Goal: Task Accomplishment & Management: Manage account settings

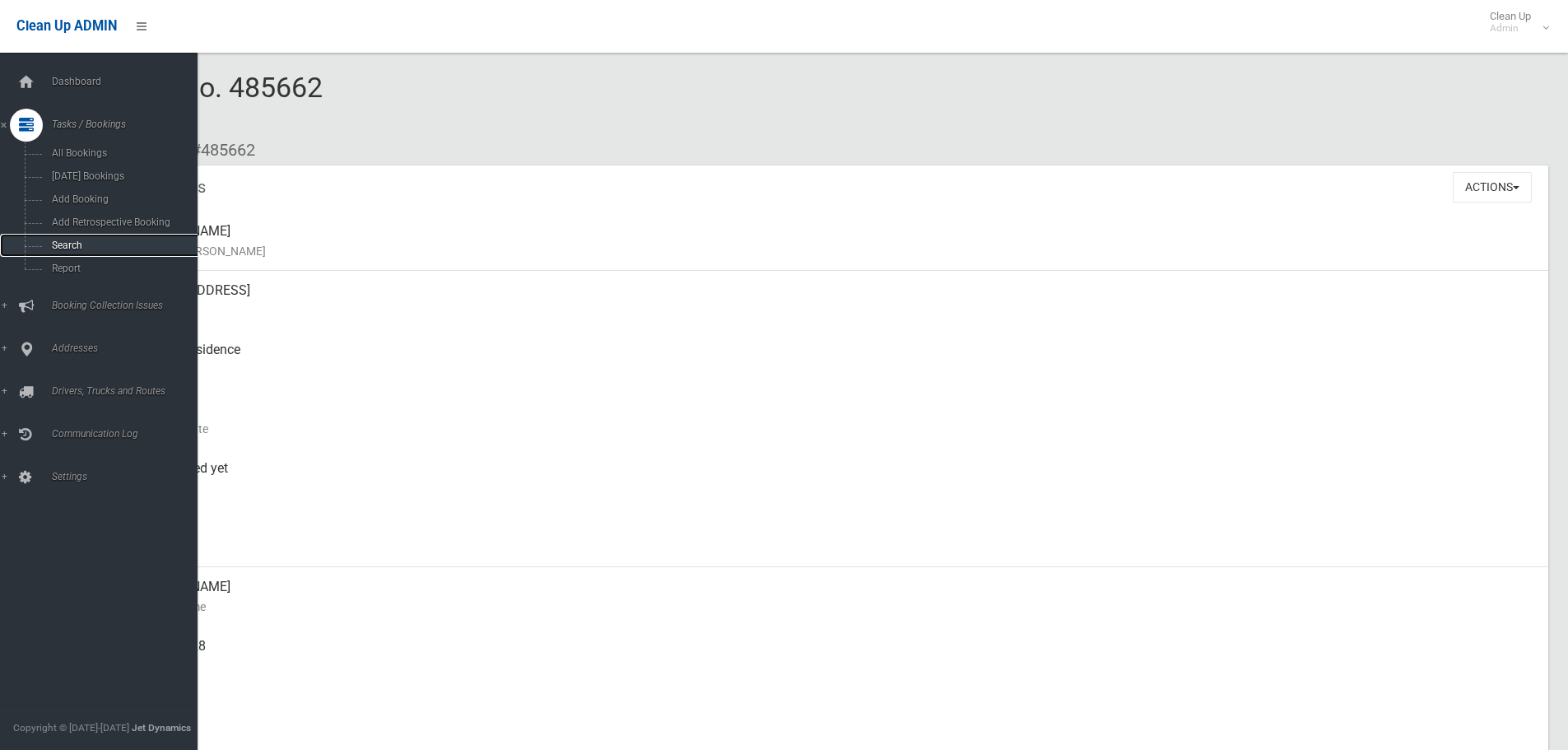
click at [64, 244] on span "Search" at bounding box center [121, 245] width 149 height 12
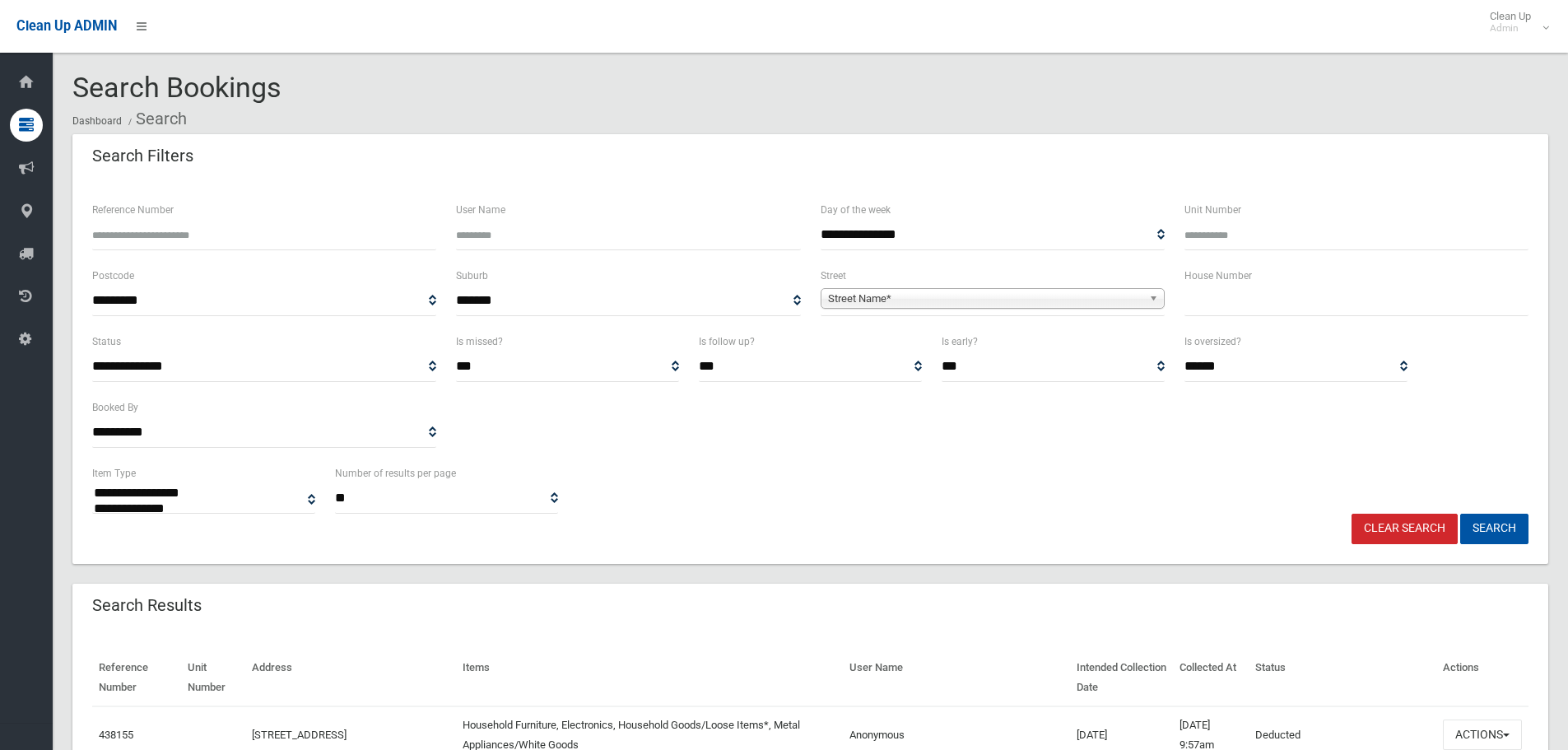
select select
click at [1237, 309] on input "text" at bounding box center [1356, 301] width 344 height 31
type input "**"
click at [1038, 298] on span "Street Name*" at bounding box center [985, 299] width 314 height 20
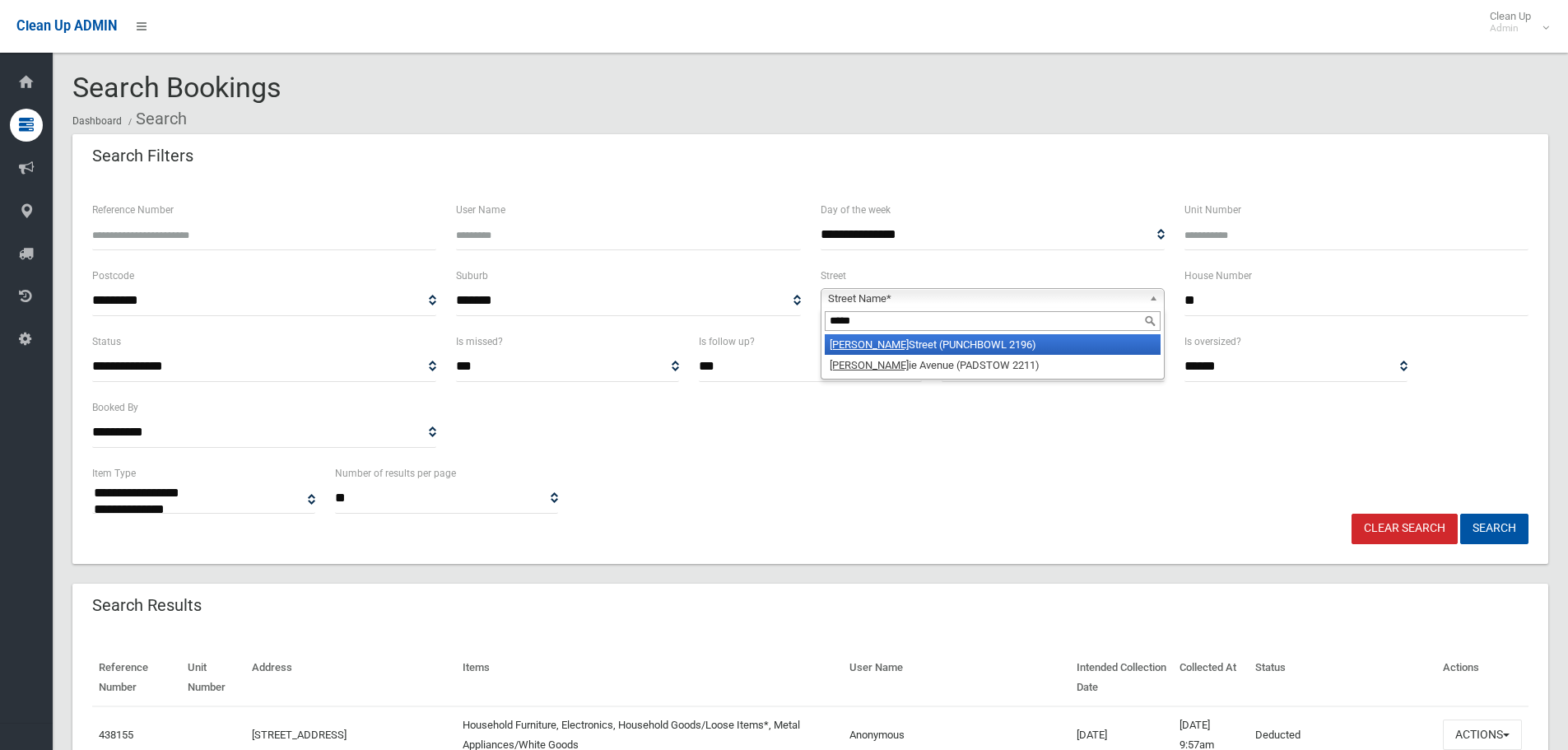
type input "*****"
click at [908, 343] on li "Craig Street (PUNCHBOWL 2196)" at bounding box center [993, 345] width 336 height 21
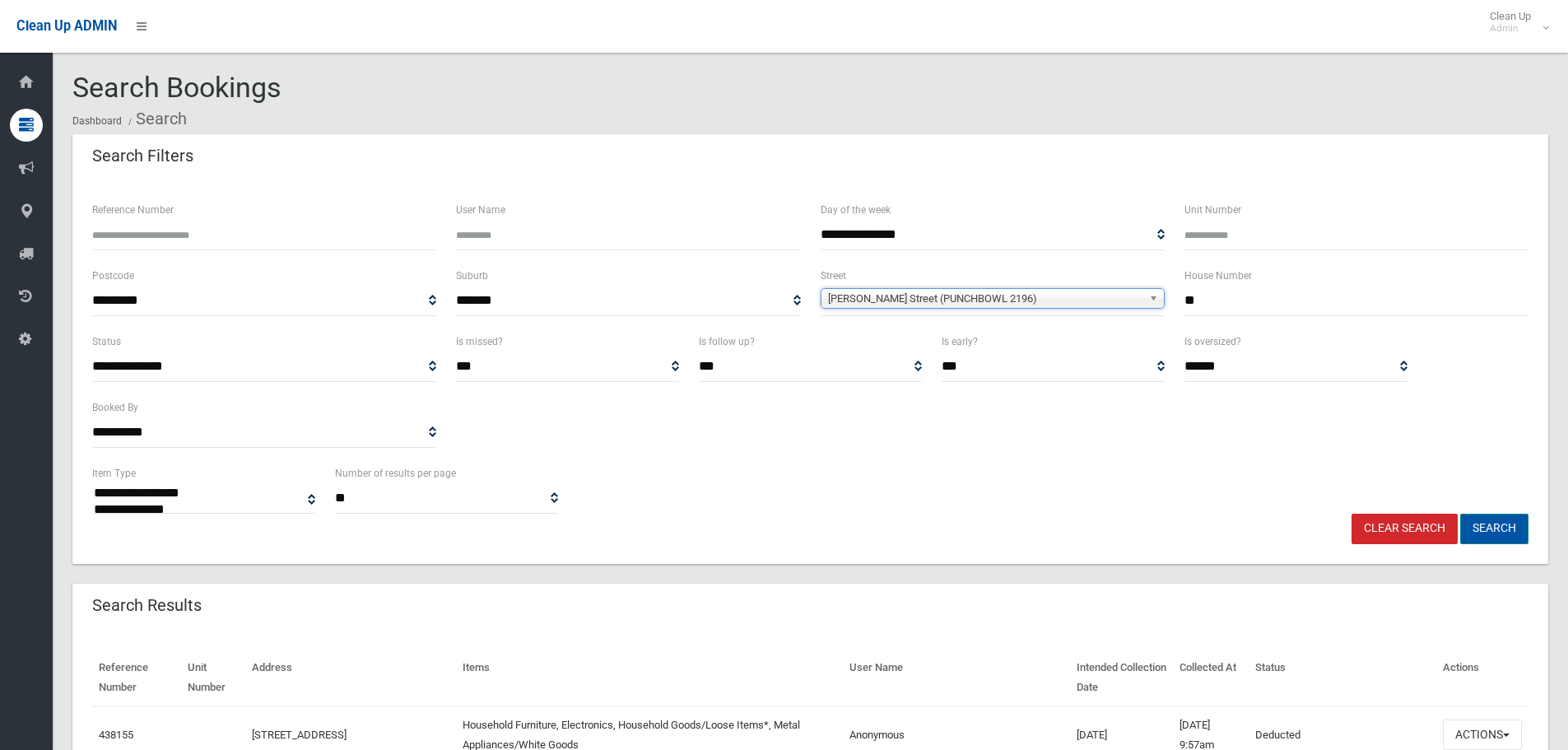
click at [1486, 527] on button "Search" at bounding box center [1495, 529] width 68 height 31
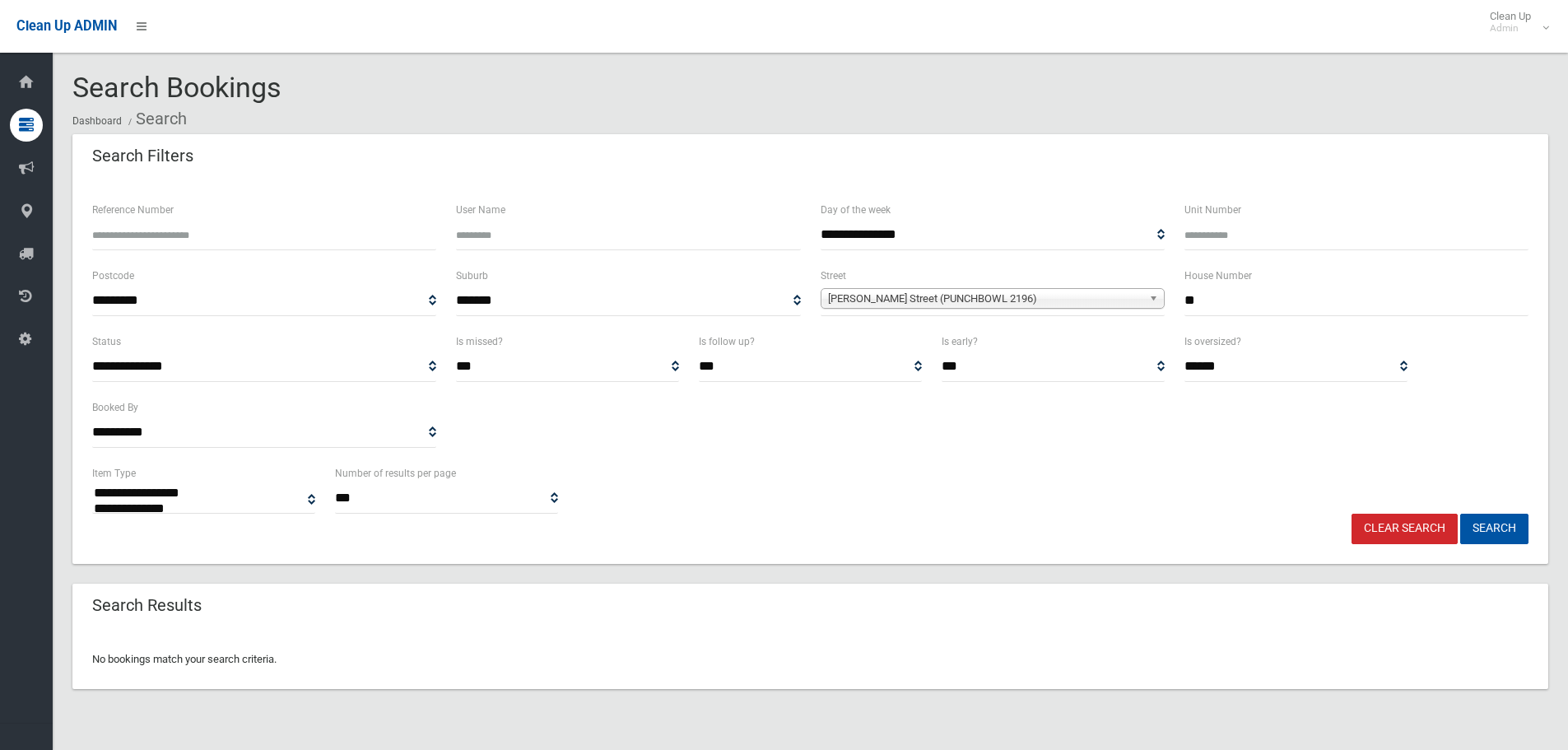
select select
click at [1209, 300] on input "**" at bounding box center [1356, 301] width 344 height 31
type input "***"
click at [1481, 531] on button "Search" at bounding box center [1495, 529] width 68 height 31
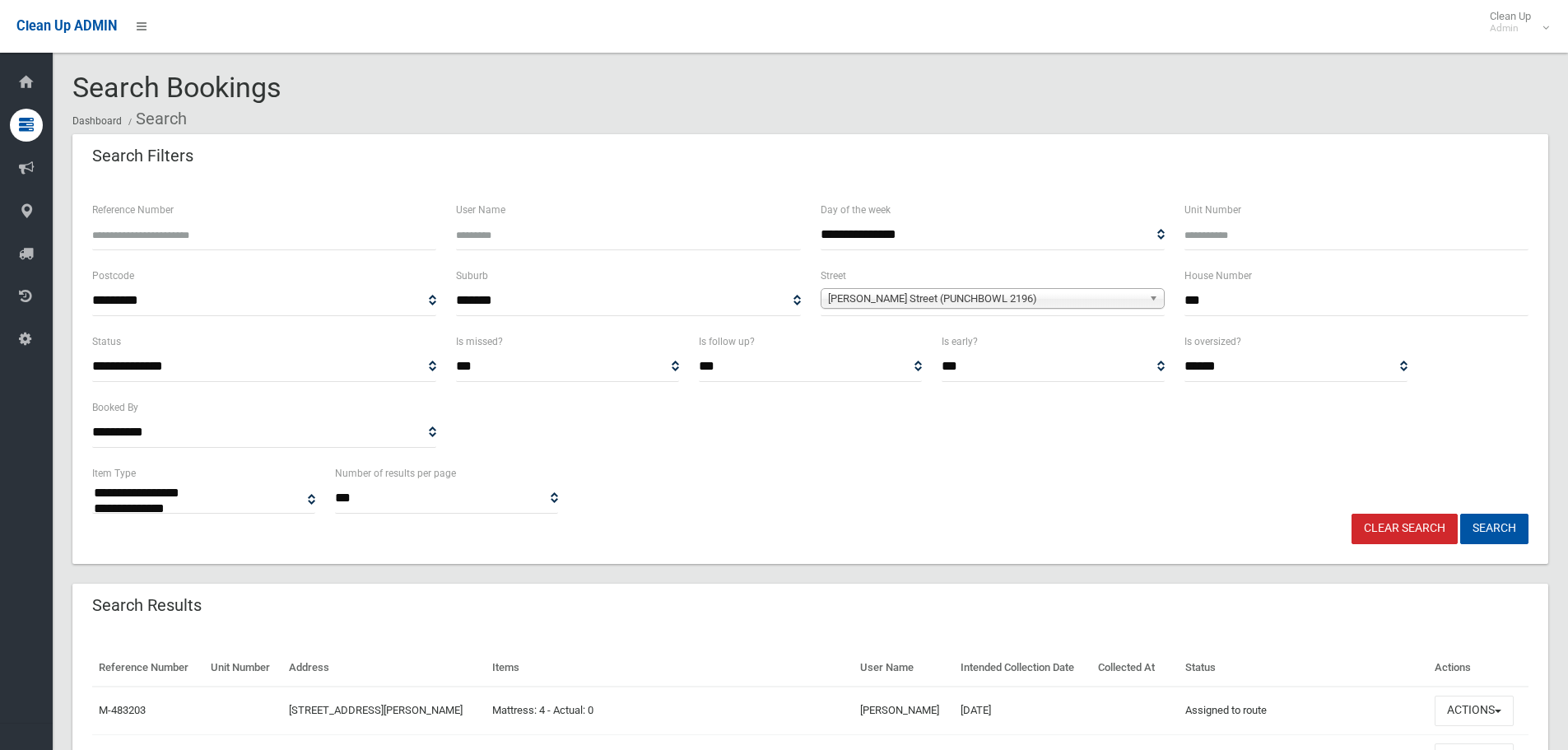
select select
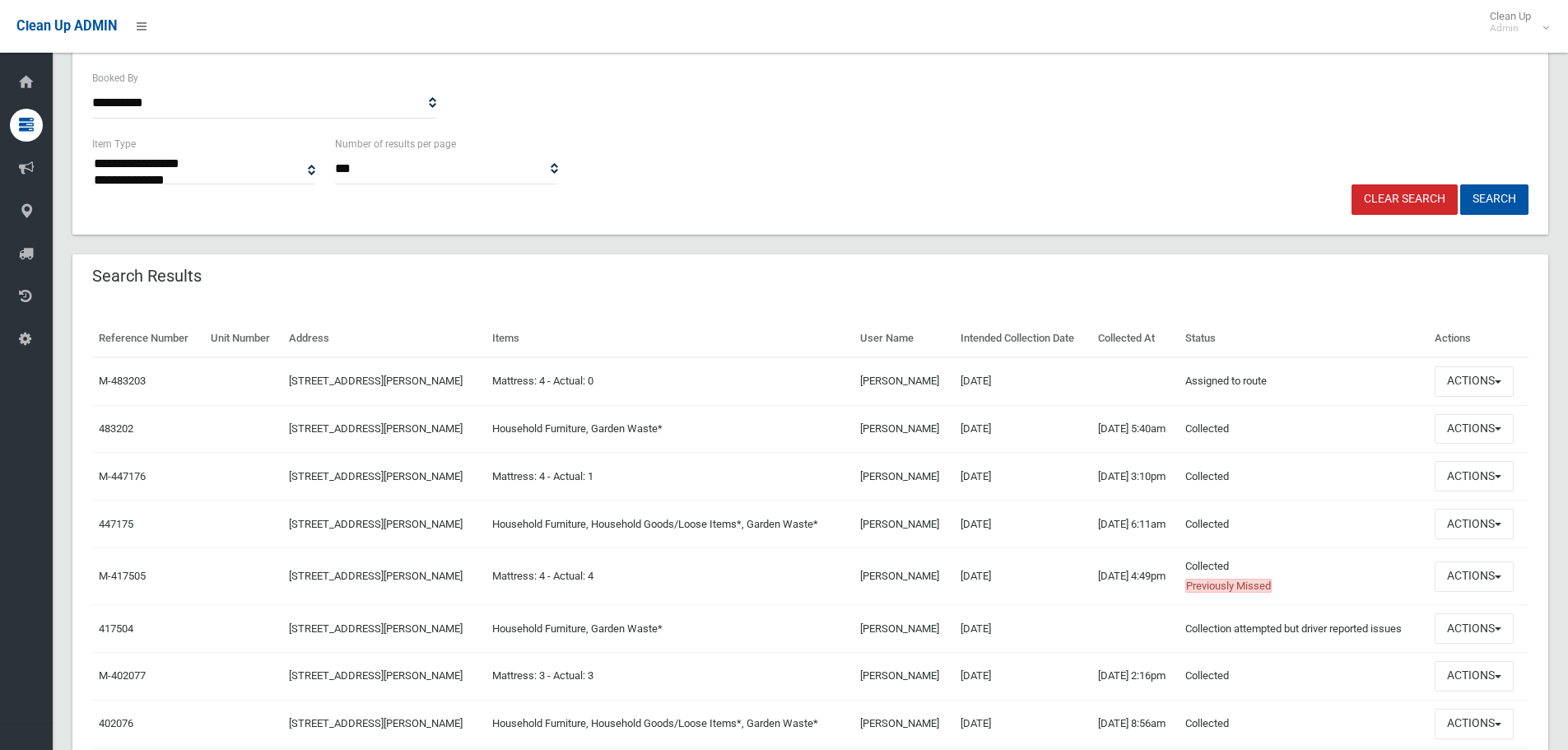
scroll to position [330, 0]
click at [109, 425] on link "483202" at bounding box center [115, 428] width 34 height 13
click at [135, 382] on link "M-483203" at bounding box center [122, 380] width 47 height 13
click at [1471, 384] on button "Actions" at bounding box center [1474, 381] width 79 height 31
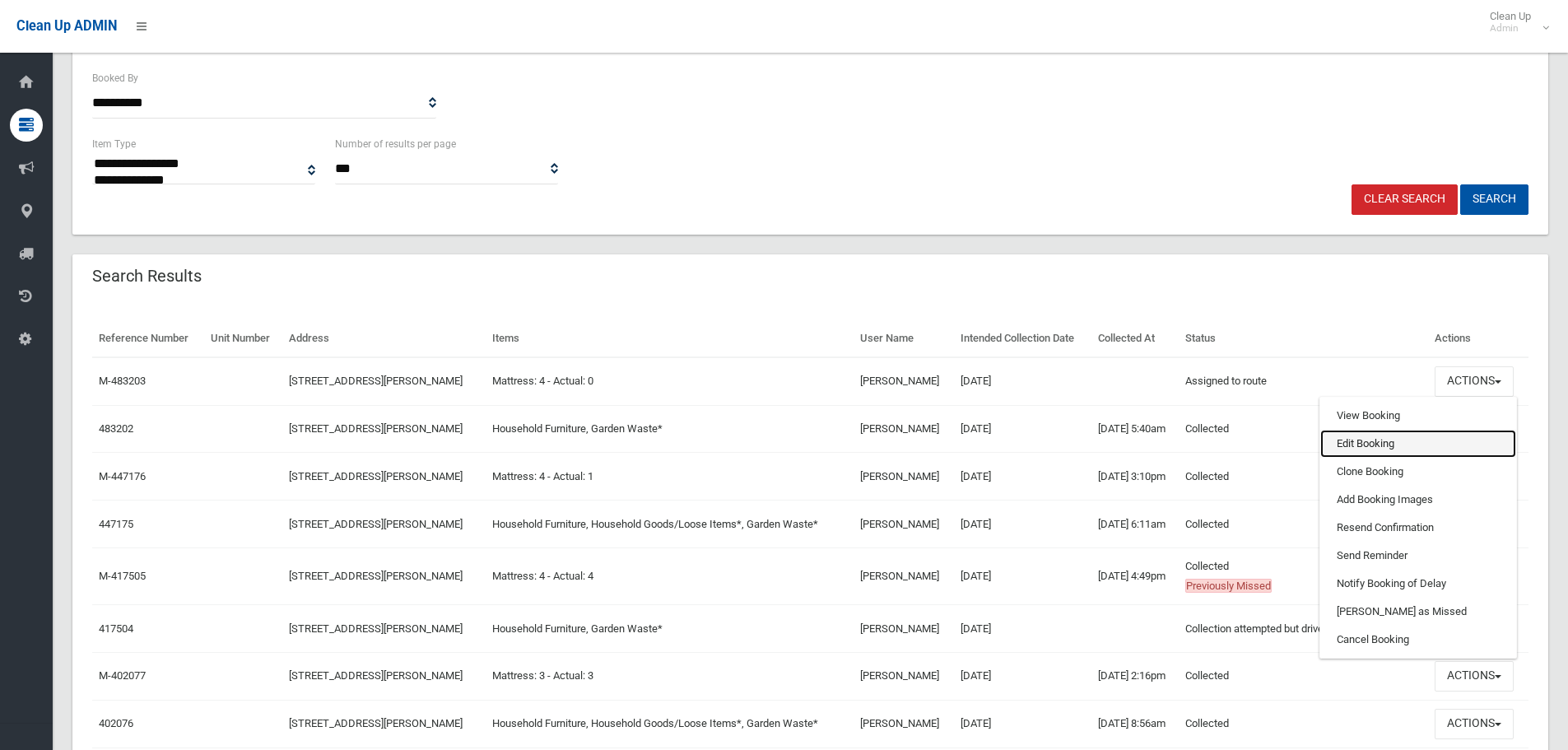
click at [1364, 443] on link "Edit Booking" at bounding box center [1418, 444] width 196 height 28
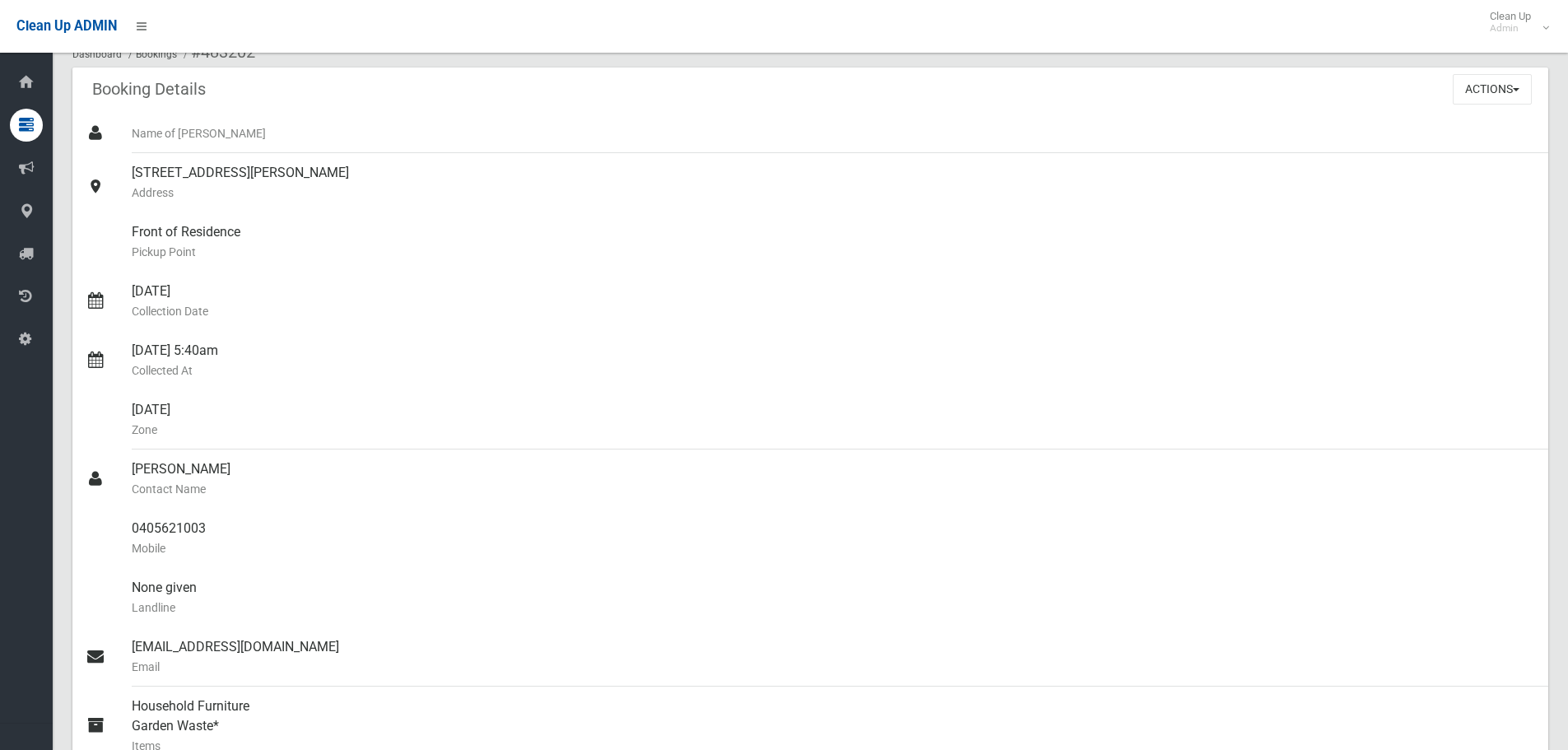
scroll to position [83, 0]
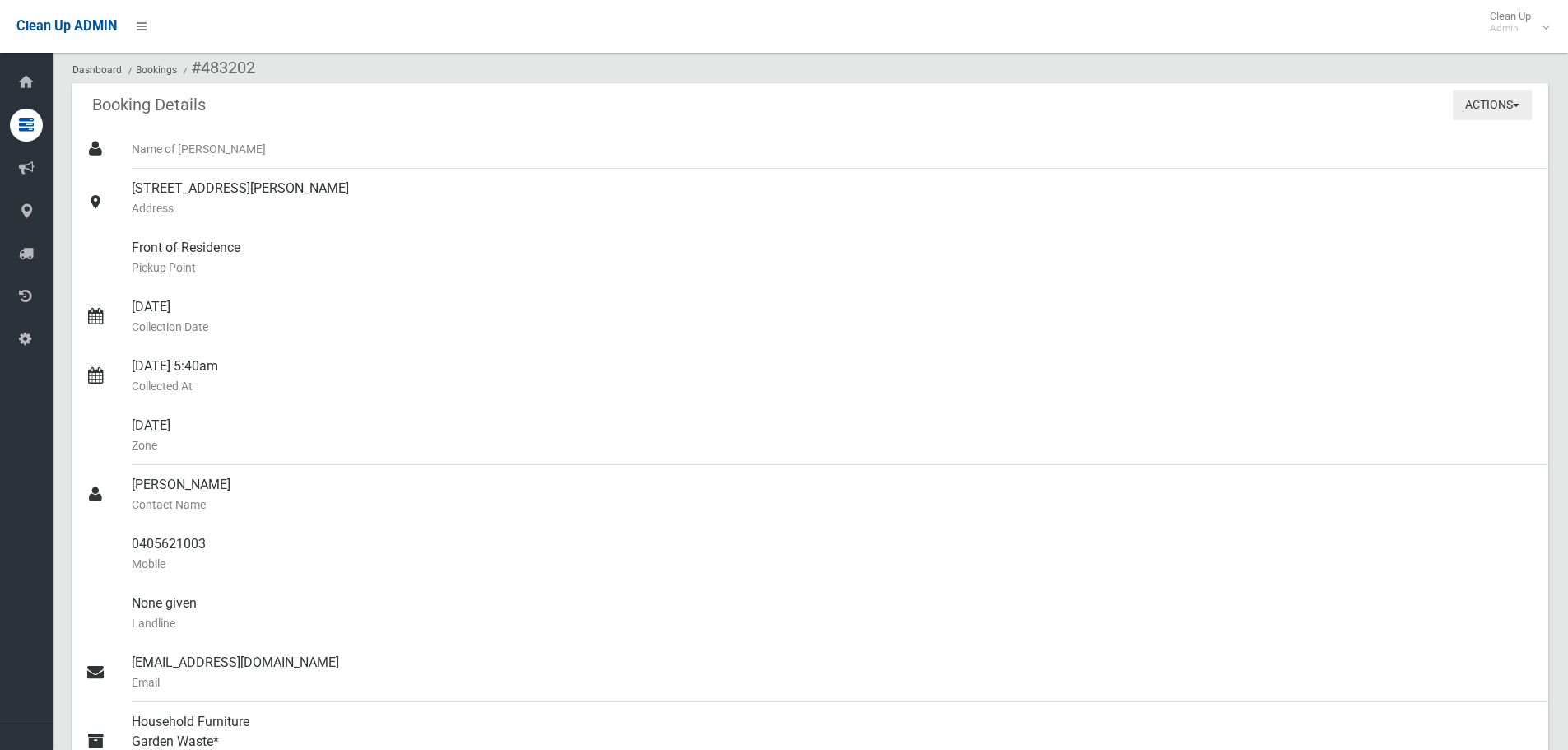
click at [1481, 107] on button "Actions" at bounding box center [1492, 105] width 79 height 31
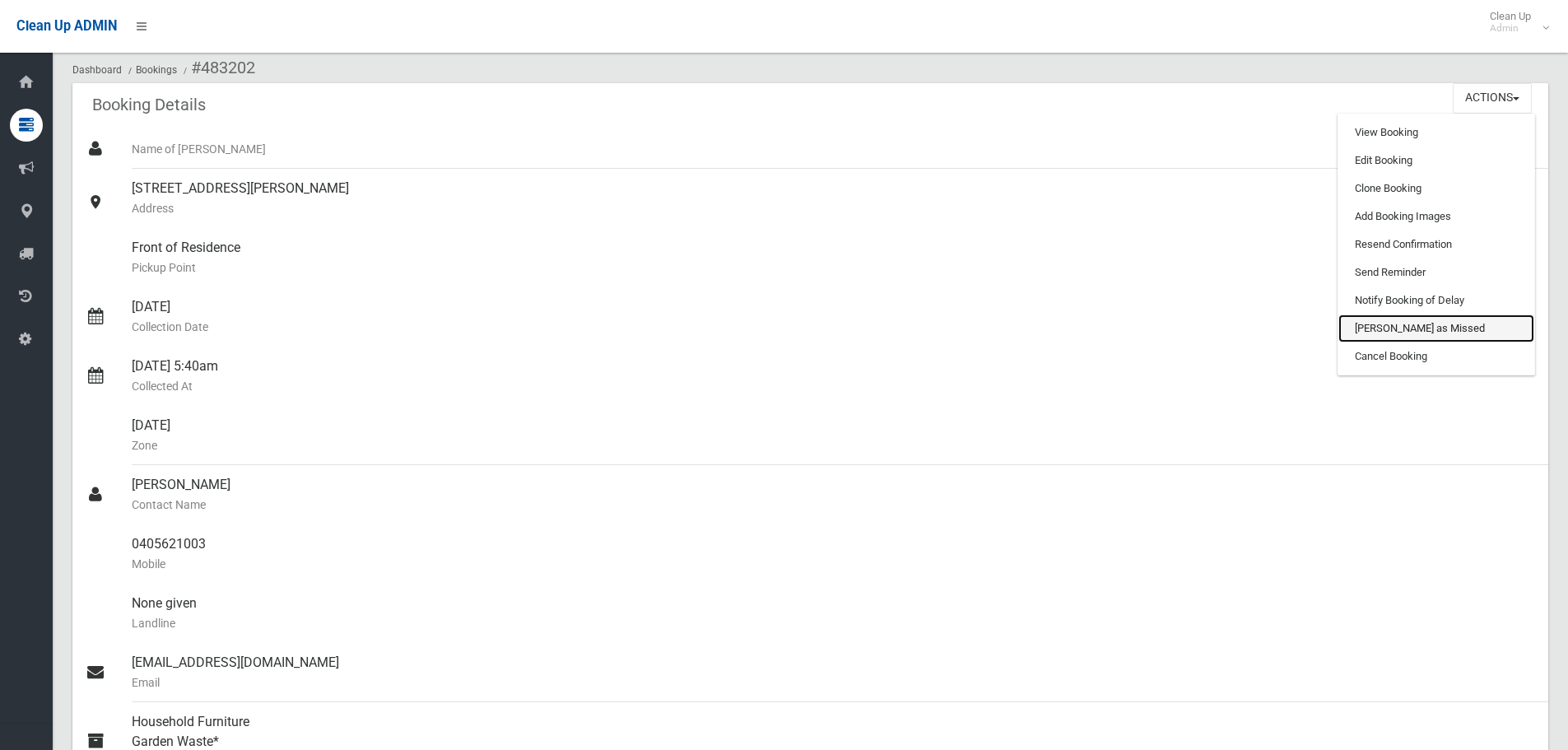
drag, startPoint x: 1385, startPoint y: 325, endPoint x: 871, endPoint y: 63, distance: 576.9
click at [1385, 325] on link "Mark as Missed" at bounding box center [1436, 329] width 196 height 28
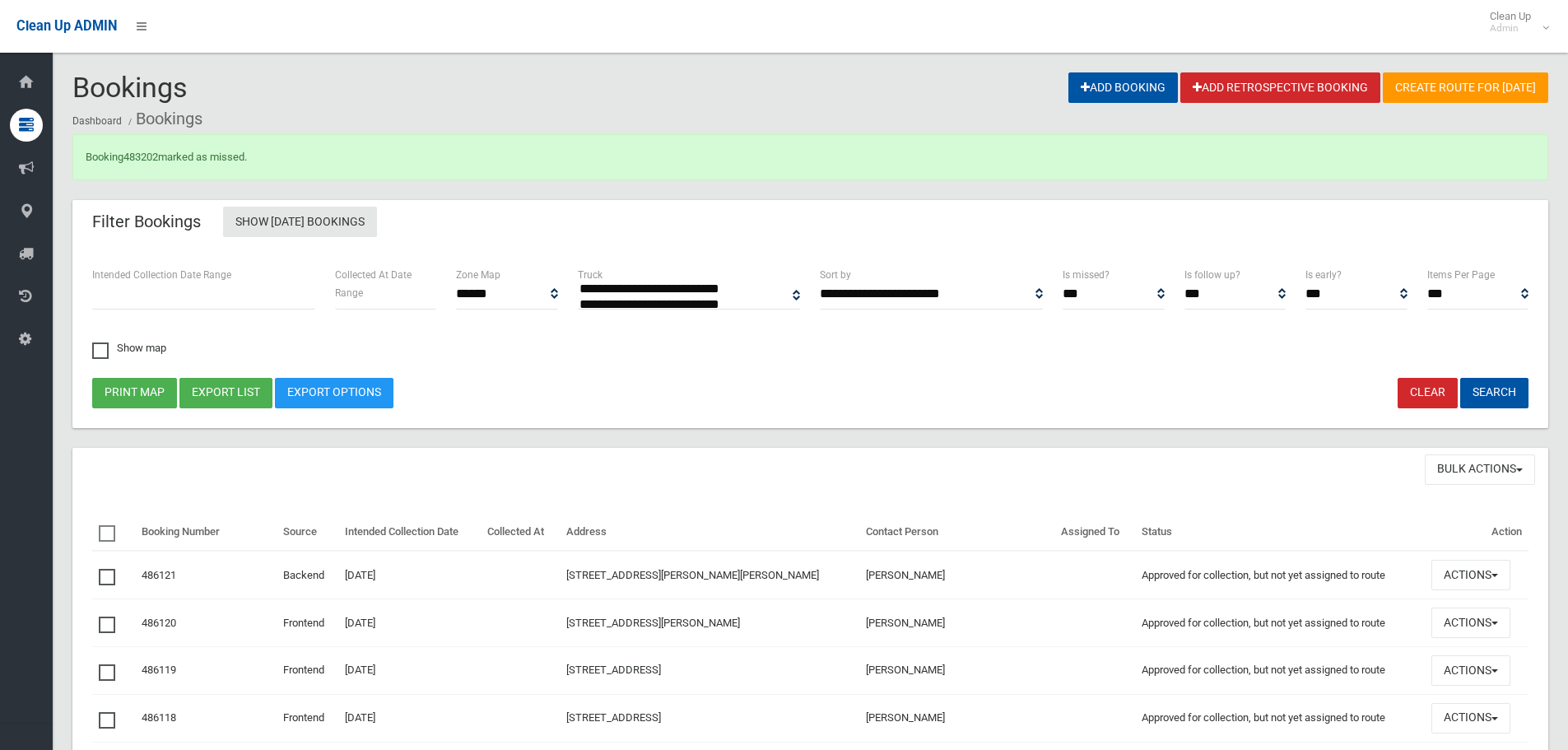
select select
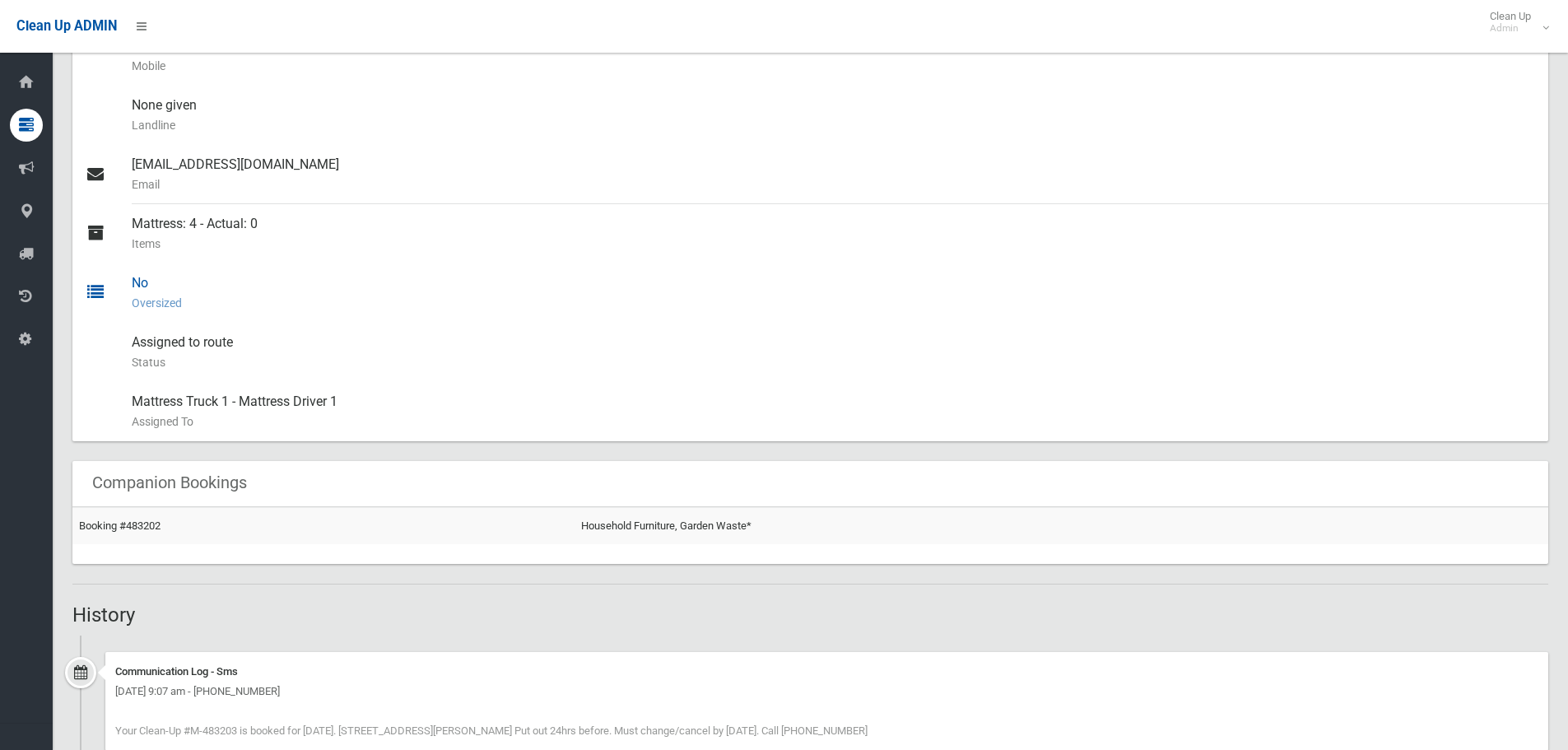
scroll to position [412, 0]
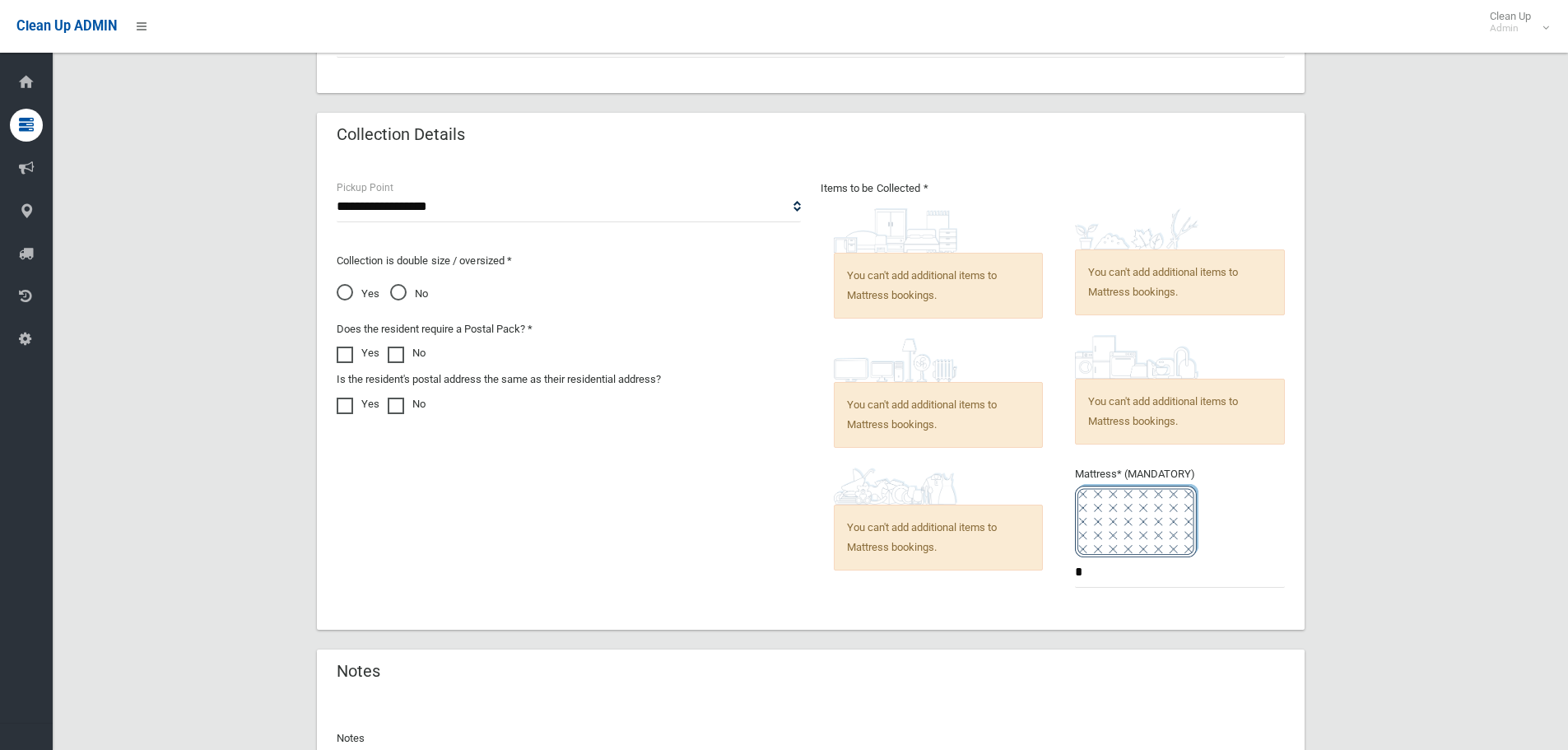
scroll to position [1070, 0]
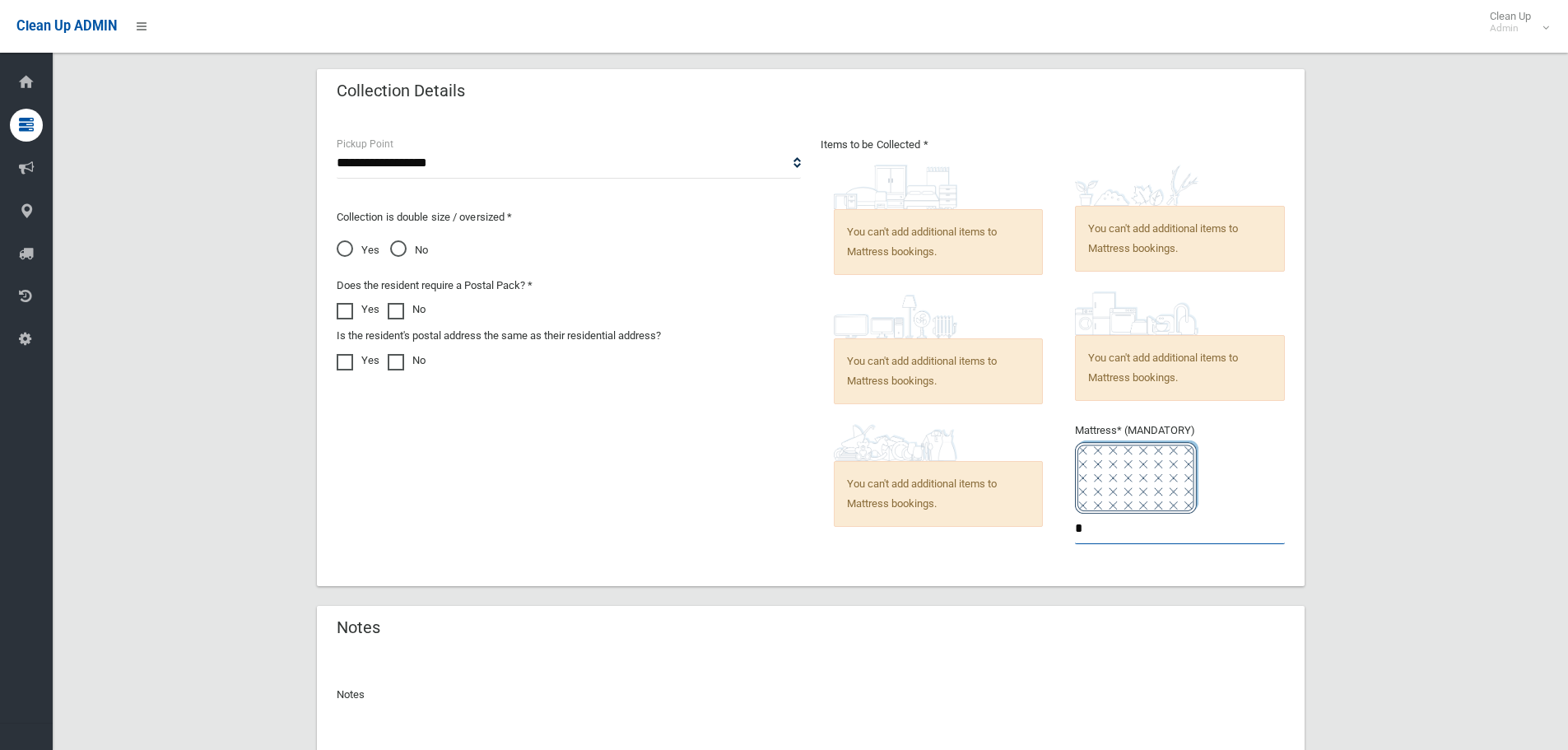
drag, startPoint x: 1108, startPoint y: 528, endPoint x: 1036, endPoint y: 526, distance: 72.0
click at [1036, 526] on div "Items to be Collected * You can't add additional items to Mattress bookings. *" at bounding box center [1053, 350] width 484 height 431
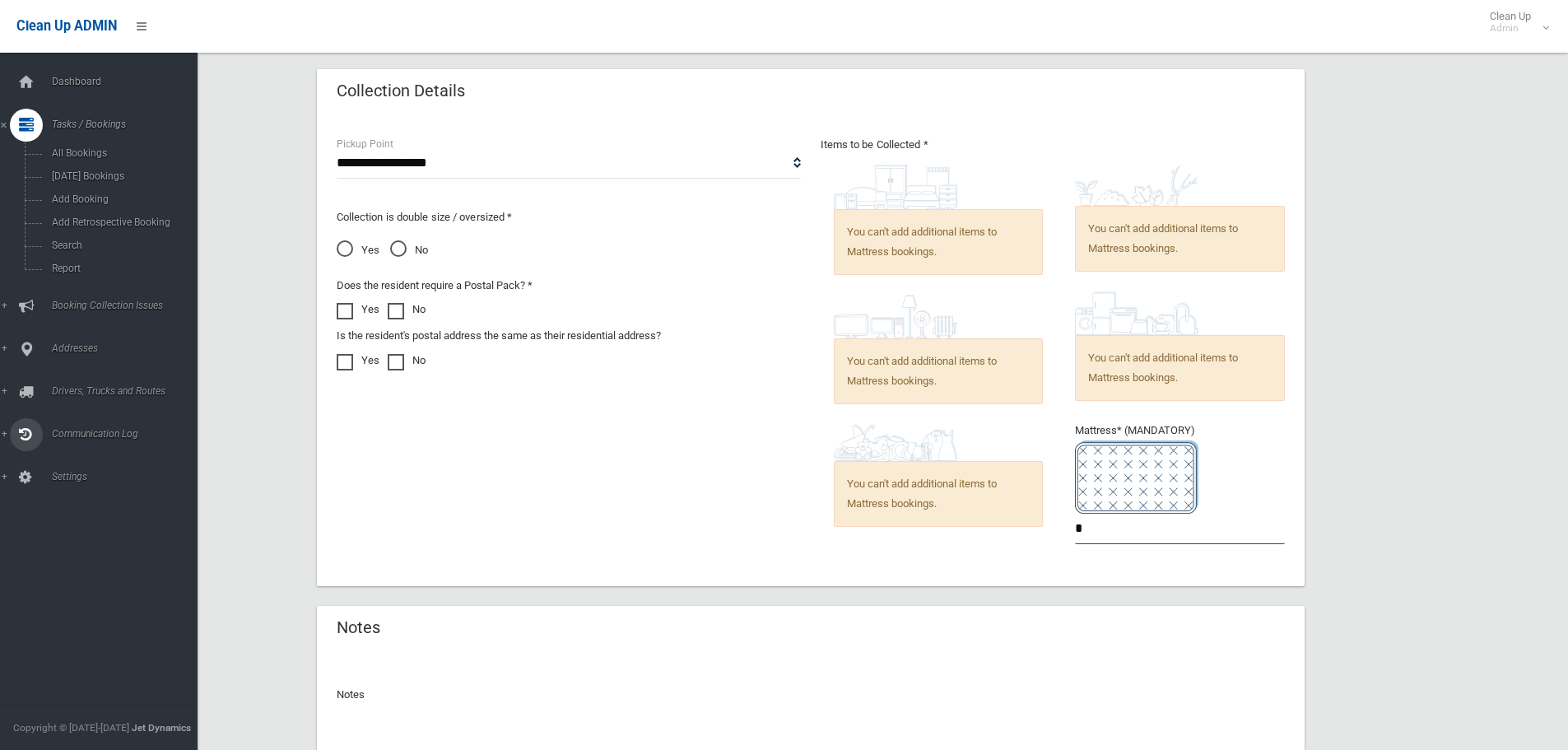
type input "*"
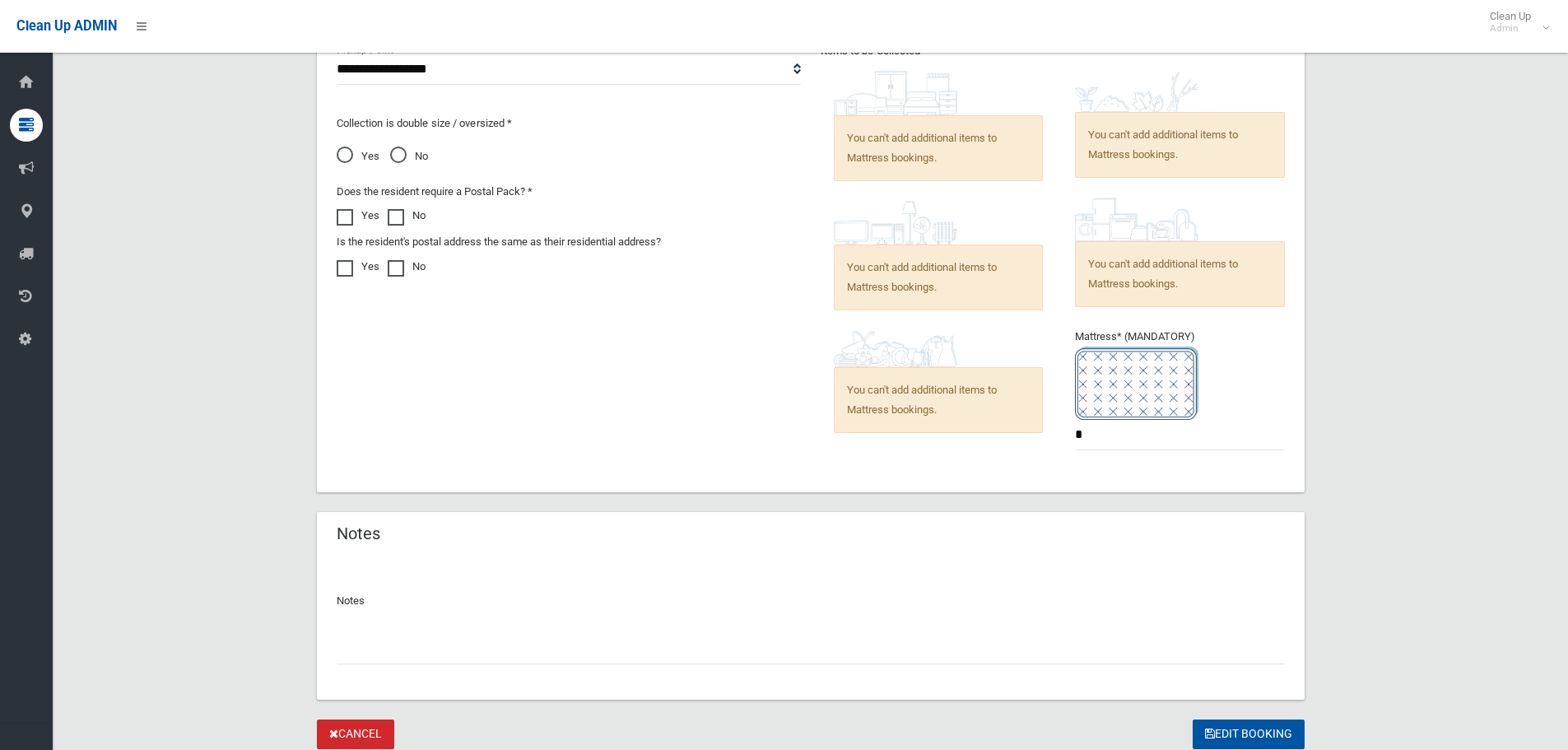
scroll to position [1223, 0]
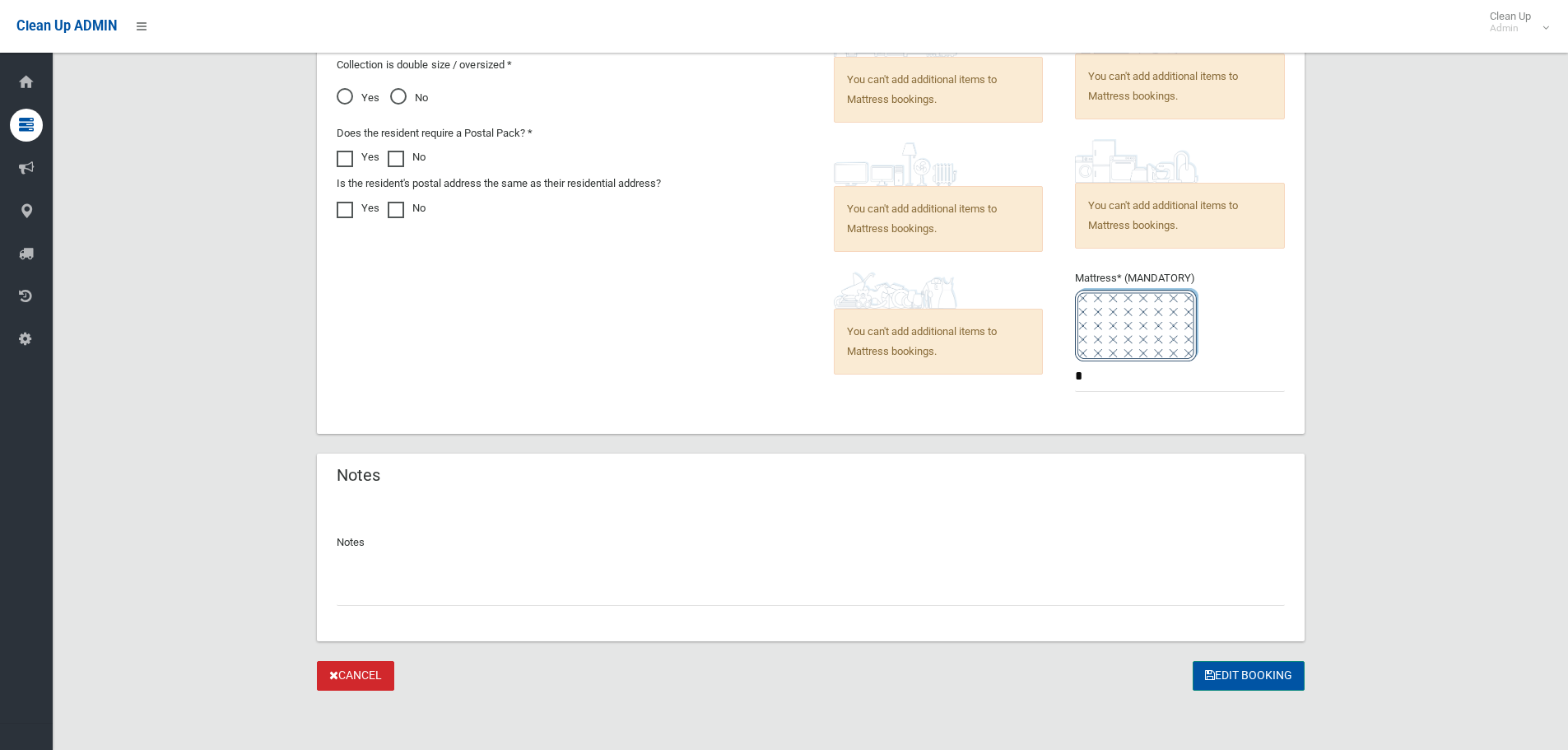
click at [1263, 672] on button "Edit Booking" at bounding box center [1249, 677] width 112 height 31
